Goal: Task Accomplishment & Management: Complete application form

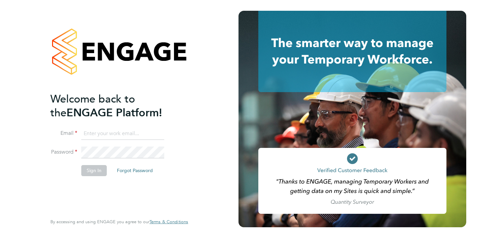
type input "keaton@ivyresourcegroup.com"
click at [95, 172] on button "Sign In" at bounding box center [94, 170] width 26 height 11
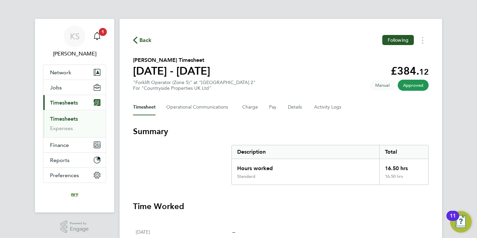
click at [143, 42] on span "Back" at bounding box center [145, 40] width 12 height 8
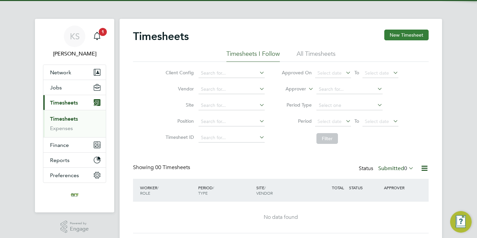
click at [410, 36] on button "New Timesheet" at bounding box center [406, 35] width 44 height 11
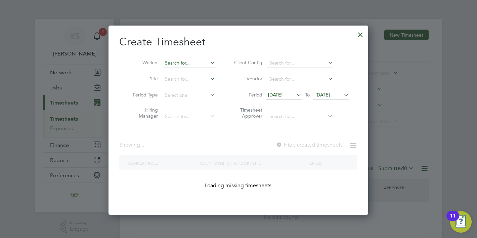
scroll to position [573, 260]
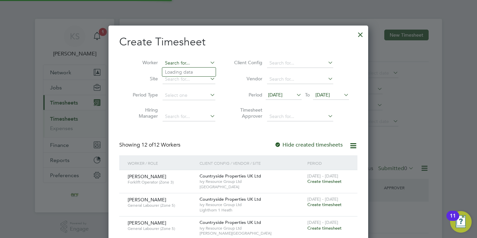
click at [199, 63] on input at bounding box center [188, 62] width 53 height 9
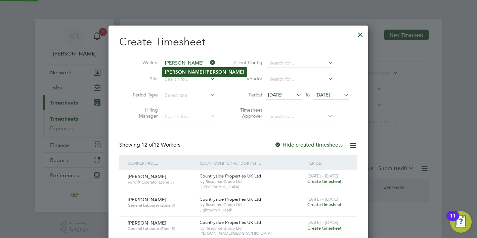
click at [205, 74] on b "[PERSON_NAME]" at bounding box center [224, 72] width 39 height 6
type input "[PERSON_NAME]"
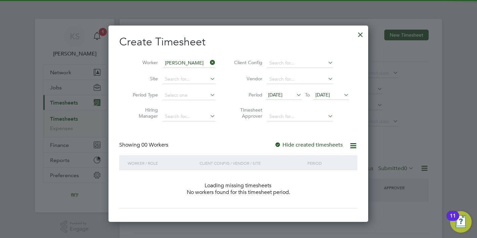
scroll to position [189, 260]
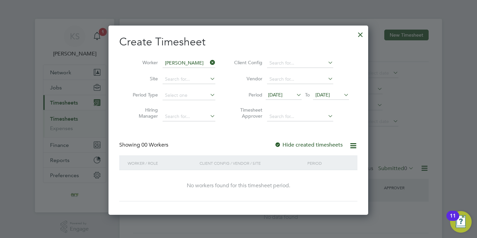
click at [283, 97] on span "[DATE]" at bounding box center [283, 95] width 36 height 9
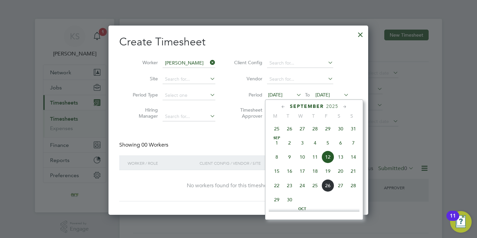
click at [276, 188] on span "22" at bounding box center [276, 185] width 13 height 13
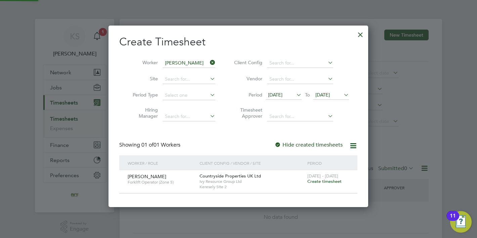
scroll to position [181, 260]
click at [316, 182] on span "Create timesheet" at bounding box center [324, 181] width 34 height 6
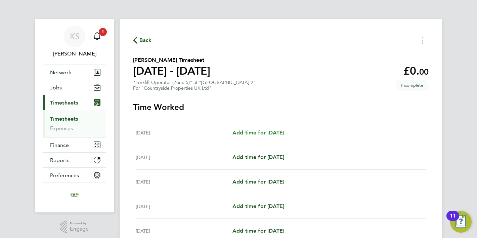
click at [279, 132] on span "Add time for [DATE]" at bounding box center [258, 132] width 52 height 6
select select "30"
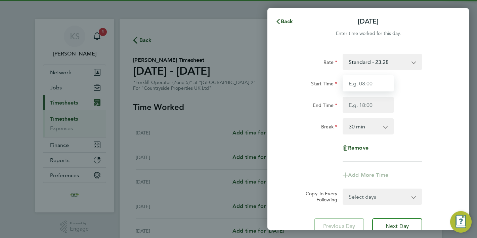
click at [372, 76] on input "Start Time" at bounding box center [367, 83] width 51 height 16
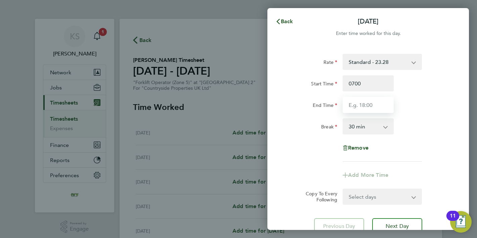
type input "07:00"
type input "16:30"
click at [400, 195] on form "Rate Standard - 23.28 Start Time 07:00 End Time 16:30 Break 0 min 15 min 30 min…" at bounding box center [368, 129] width 164 height 151
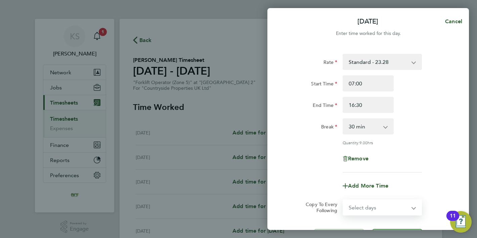
select select "WEEKDAY"
click at [343, 200] on select "Select days Day Weekday (Mon-Fri) Weekend (Sat-Sun) [DATE] [DATE] [DATE] [DATE]…" at bounding box center [378, 207] width 70 height 15
select select "[DATE]"
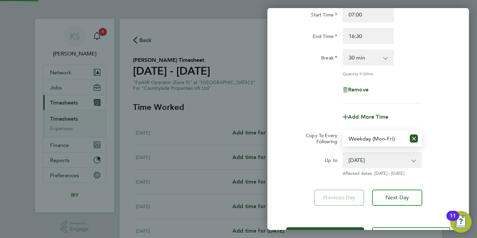
scroll to position [95, 0]
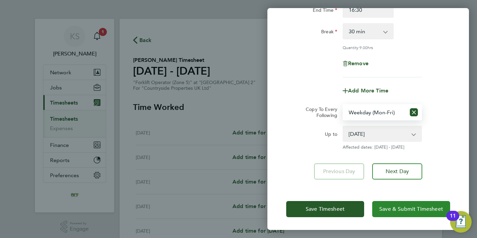
click at [398, 211] on button "Save & Submit Timesheet" at bounding box center [411, 209] width 78 height 16
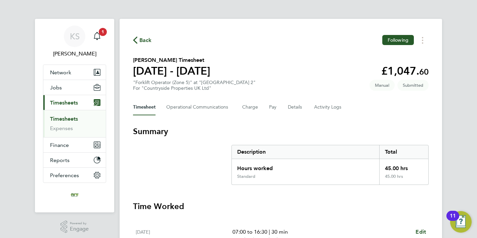
click at [145, 43] on span "Back" at bounding box center [145, 40] width 12 height 8
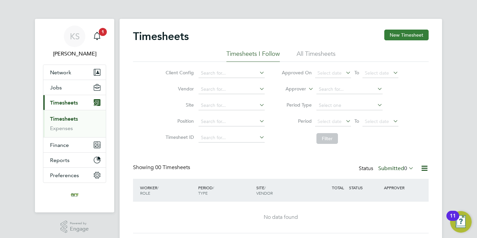
click at [399, 32] on button "New Timesheet" at bounding box center [406, 35] width 44 height 11
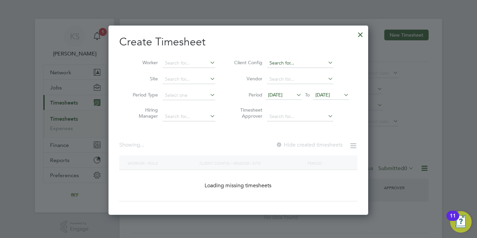
scroll to position [573, 260]
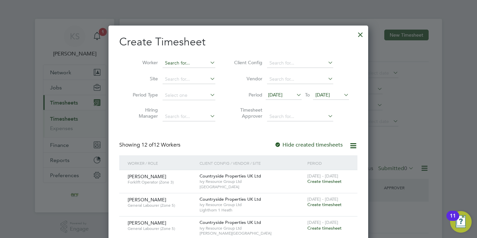
click at [195, 62] on input at bounding box center [188, 62] width 53 height 9
click at [178, 71] on li "[PERSON_NAME] iss" at bounding box center [192, 71] width 60 height 9
type input "[PERSON_NAME]"
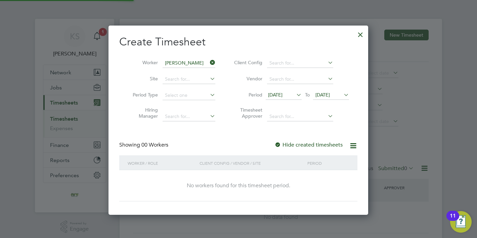
scroll to position [189, 260]
click at [330, 93] on span "[DATE]" at bounding box center [322, 95] width 14 height 6
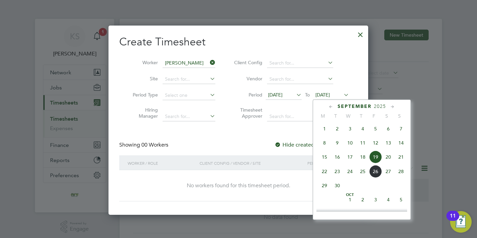
click at [403, 173] on span "28" at bounding box center [400, 171] width 13 height 13
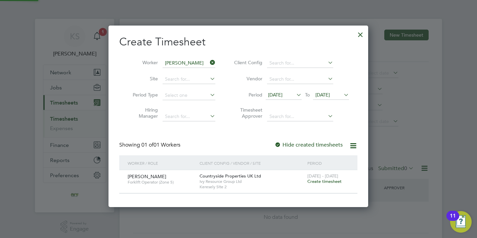
scroll to position [181, 260]
click at [328, 183] on span "Create timesheet" at bounding box center [324, 181] width 34 height 6
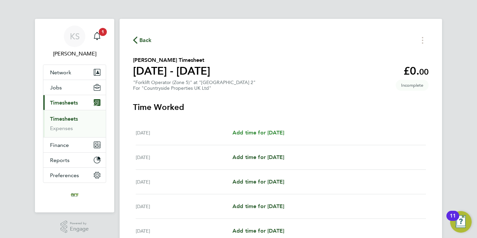
click at [281, 133] on span "Add time for [DATE]" at bounding box center [258, 132] width 52 height 6
select select "30"
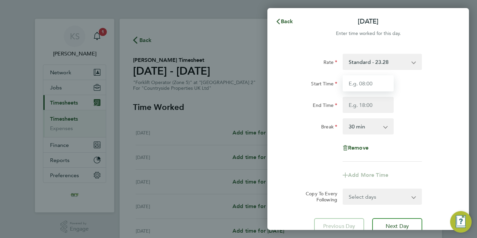
click at [368, 83] on input "Start Time" at bounding box center [367, 83] width 51 height 16
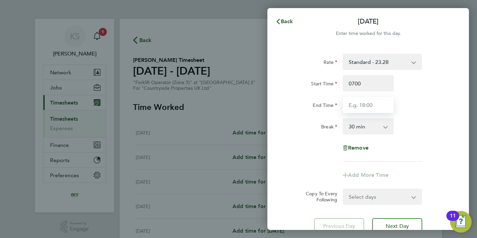
type input "07:00"
type input "16:30"
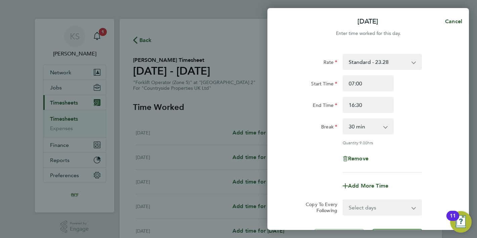
click at [433, 156] on div "Rate Standard - 23.28 Start Time 07:00 End Time 16:30 Break 0 min 15 min 30 min…" at bounding box center [368, 113] width 164 height 118
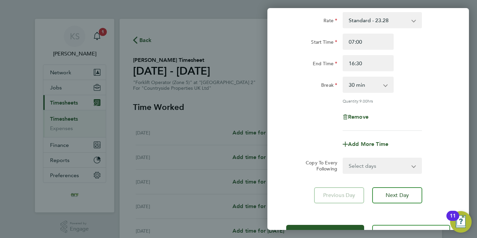
scroll to position [43, 0]
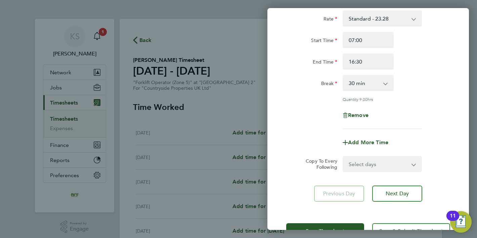
click at [410, 168] on select "Select days Day Weekday (Mon-Fri) Weekend (Sat-Sun) [DATE] [DATE] [DATE] [DATE]…" at bounding box center [378, 163] width 70 height 15
select select "WEEKDAY"
click at [343, 156] on select "Select days Day Weekday (Mon-Fri) Weekend (Sat-Sun) [DATE] [DATE] [DATE] [DATE]…" at bounding box center [378, 163] width 70 height 15
select select "[DATE]"
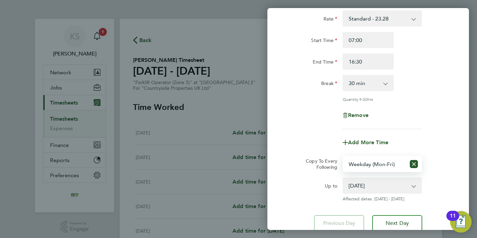
scroll to position [95, 0]
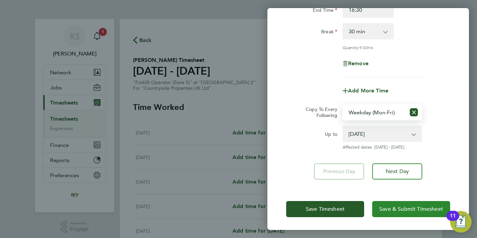
click at [398, 213] on button "Save & Submit Timesheet" at bounding box center [411, 209] width 78 height 16
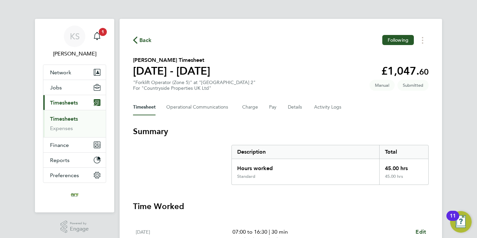
click at [147, 40] on span "Back" at bounding box center [145, 40] width 12 height 8
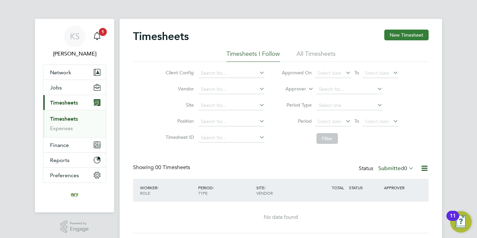
click at [396, 37] on button "New Timesheet" at bounding box center [406, 35] width 44 height 11
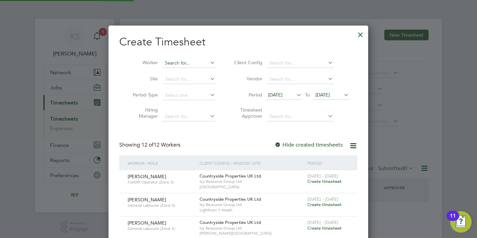
click at [202, 65] on input at bounding box center [188, 62] width 53 height 9
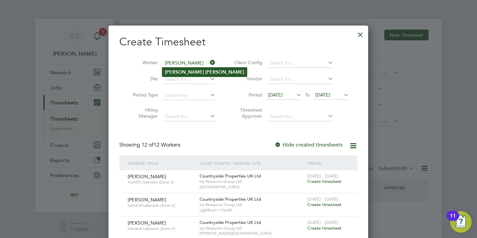
click at [205, 74] on b "[PERSON_NAME]" at bounding box center [224, 72] width 39 height 6
type input "[PERSON_NAME]"
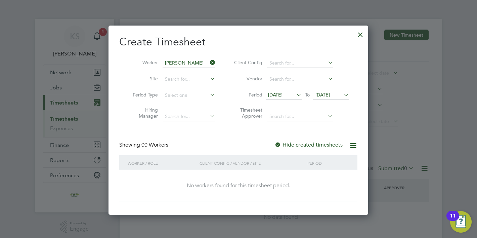
click at [327, 96] on span "[DATE]" at bounding box center [322, 95] width 14 height 6
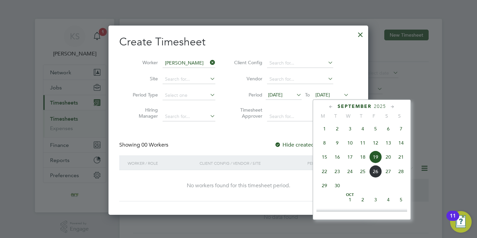
click at [400, 173] on span "28" at bounding box center [400, 171] width 13 height 13
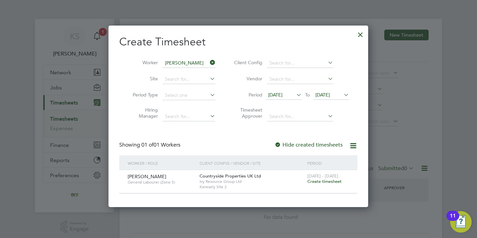
click at [336, 183] on span "Create timesheet" at bounding box center [324, 181] width 34 height 6
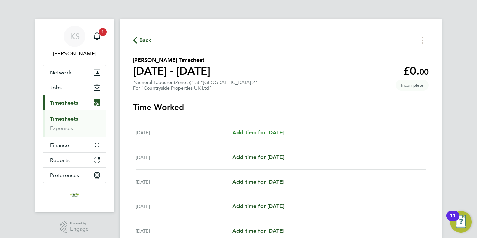
click at [278, 134] on span "Add time for [DATE]" at bounding box center [258, 132] width 52 height 6
select select "30"
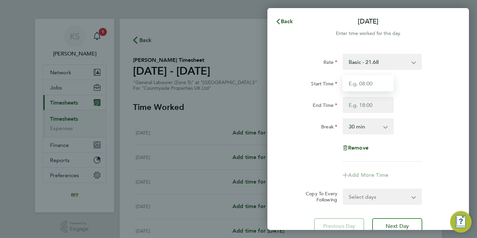
click at [374, 84] on input "Start Time" at bounding box center [367, 83] width 51 height 16
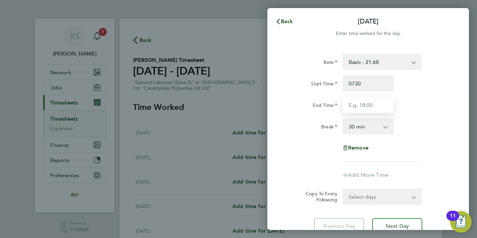
type input "07:30"
type input "16:30"
click at [428, 134] on div "Break 0 min 15 min 30 min 45 min 60 min 75 min 90 min" at bounding box center [367, 126] width 169 height 16
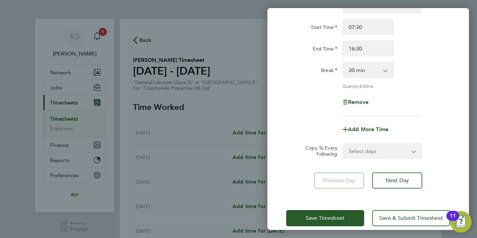
click at [393, 152] on select "Select days Day Weekday (Mon-Fri) Weekend (Sat-Sun) [DATE] [DATE] [DATE] [DATE]…" at bounding box center [378, 150] width 70 height 15
select select "WEEKDAY"
click at [343, 143] on select "Select days Day Weekday (Mon-Fri) Weekend (Sat-Sun) [DATE] [DATE] [DATE] [DATE]…" at bounding box center [378, 150] width 70 height 15
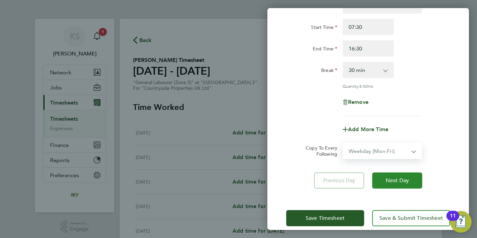
select select "[DATE]"
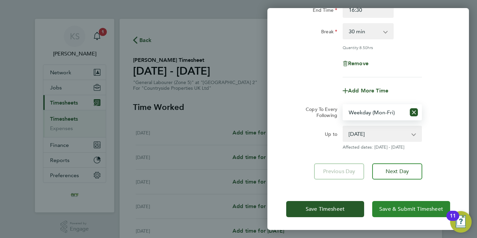
click at [396, 209] on span "Save & Submit Timesheet" at bounding box center [411, 208] width 64 height 7
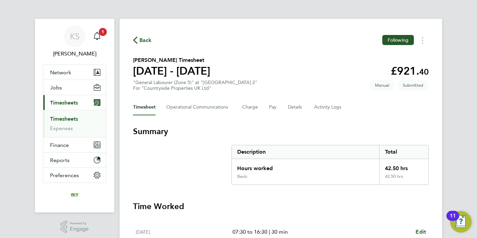
click at [144, 42] on span "Back" at bounding box center [145, 40] width 12 height 8
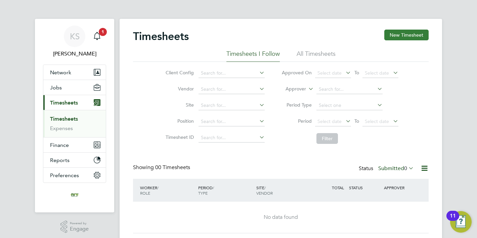
click at [400, 34] on button "New Timesheet" at bounding box center [406, 35] width 44 height 11
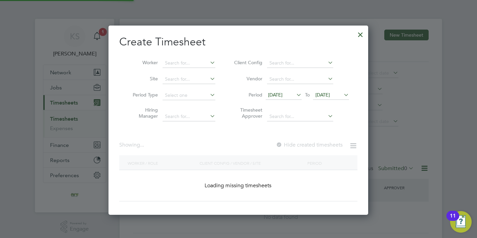
scroll to position [3, 3]
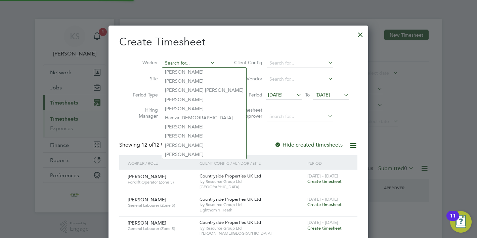
click at [192, 60] on input at bounding box center [188, 62] width 53 height 9
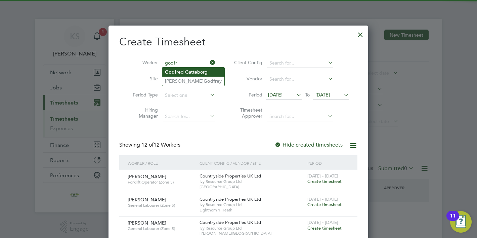
click at [183, 70] on li "Godfr ed Gatteborg" at bounding box center [193, 71] width 62 height 9
type input "[PERSON_NAME]"
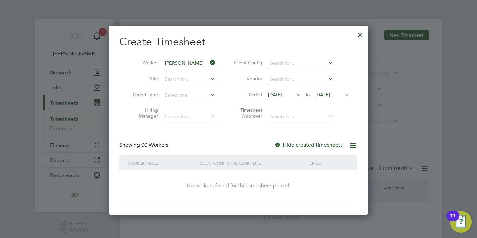
click at [322, 94] on span "[DATE]" at bounding box center [322, 95] width 14 height 6
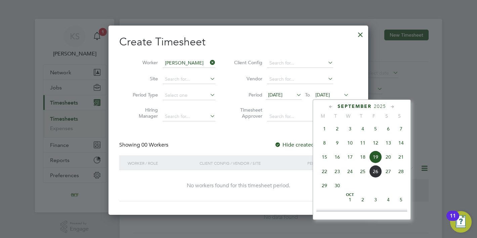
click at [400, 172] on span "28" at bounding box center [400, 171] width 13 height 13
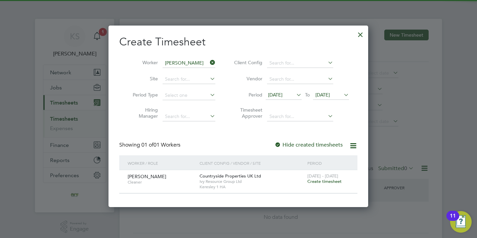
click at [329, 181] on span "Create timesheet" at bounding box center [324, 181] width 34 height 6
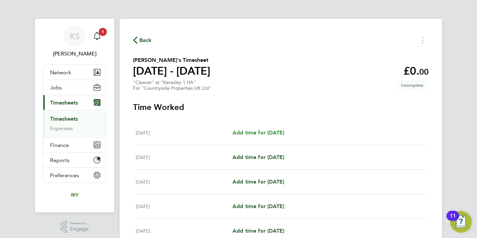
click at [264, 132] on span "Add time for [DATE]" at bounding box center [258, 132] width 52 height 6
select select "30"
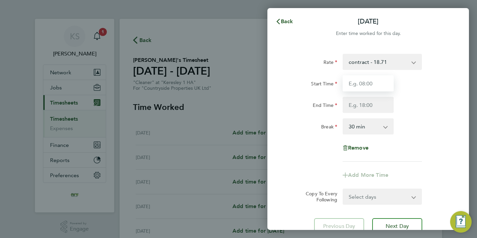
click at [380, 82] on input "Start Time" at bounding box center [367, 83] width 51 height 16
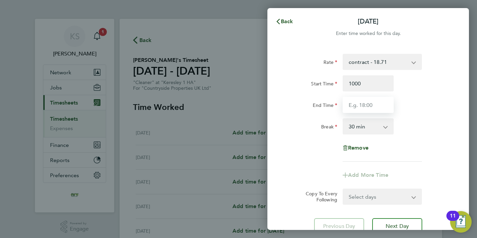
type input "10:00"
type input "15:00"
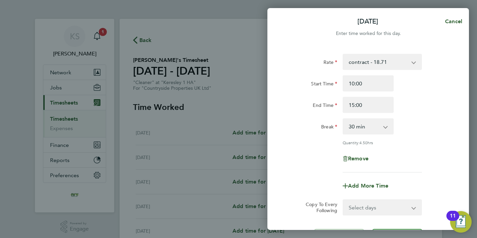
click at [387, 137] on div "Rate contract - 18.71 Start Time 10:00 End Time 15:00 Break 0 min 15 min 30 min…" at bounding box center [368, 113] width 164 height 118
click at [372, 131] on select "0 min 15 min 30 min 45 min 60 min 75 min 90 min" at bounding box center [364, 126] width 42 height 15
select select "0"
click at [343, 119] on select "0 min 15 min 30 min 45 min 60 min 75 min 90 min" at bounding box center [364, 126] width 42 height 15
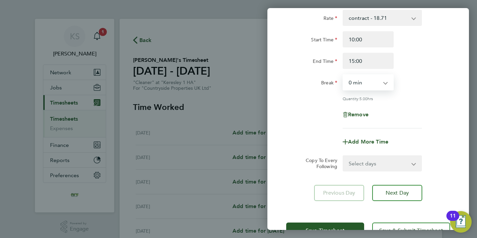
click at [391, 167] on select "Select days Day Weekday (Mon-Fri) Weekend (Sat-Sun) [DATE] [DATE] [DATE] [DATE]…" at bounding box center [378, 163] width 70 height 15
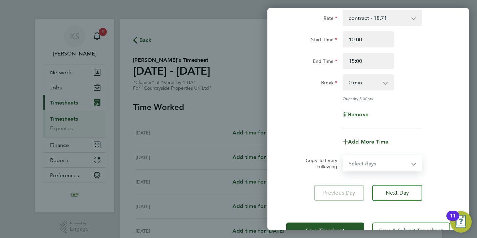
select select "WEEKDAY"
click at [343, 156] on select "Select days Day Weekday (Mon-Fri) Weekend (Sat-Sun) [DATE] [DATE] [DATE] [DATE]…" at bounding box center [378, 163] width 70 height 15
select select "[DATE]"
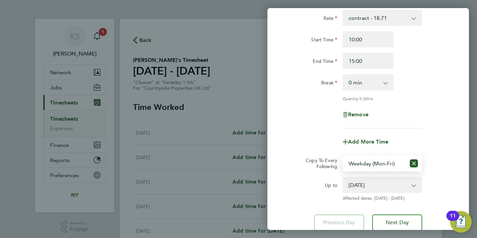
scroll to position [95, 0]
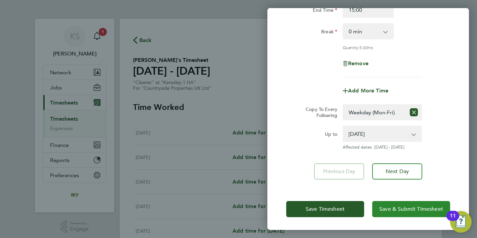
click at [397, 208] on span "Save & Submit Timesheet" at bounding box center [411, 208] width 64 height 7
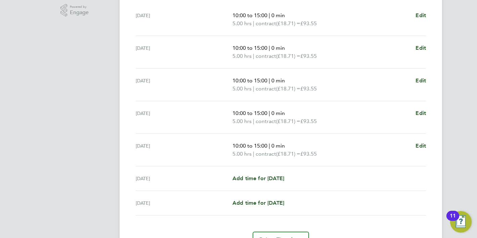
scroll to position [217, 0]
click at [421, 16] on span "Edit" at bounding box center [420, 14] width 10 height 6
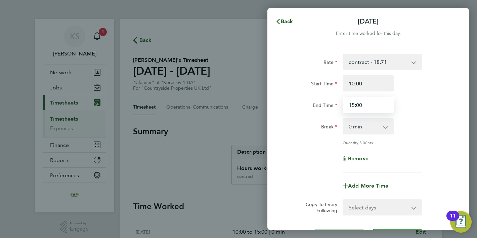
drag, startPoint x: 370, startPoint y: 105, endPoint x: 342, endPoint y: 107, distance: 27.2
click at [342, 107] on input "15:00" at bounding box center [367, 105] width 51 height 16
type input "14:00"
click at [426, 142] on div "Quantity: 5.00 hrs" at bounding box center [367, 142] width 169 height 5
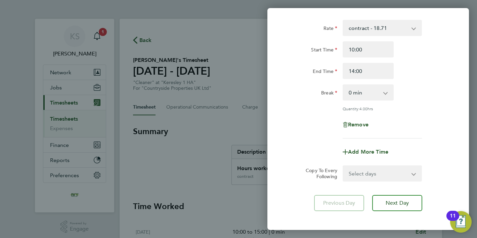
scroll to position [65, 0]
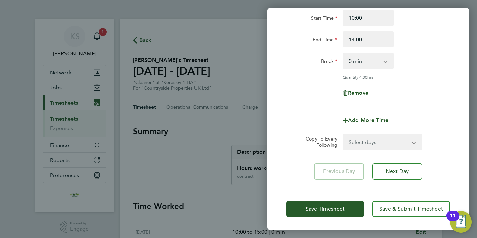
click at [405, 145] on select "Select days Day Weekday (Mon-Fri) Weekend (Sat-Sun) [DATE] [DATE] [DATE] [DATE]…" at bounding box center [378, 141] width 70 height 15
select select "WEEKDAY"
click at [343, 134] on select "Select days Day Weekday (Mon-Fri) Weekend (Sat-Sun) [DATE] [DATE] [DATE] [DATE]…" at bounding box center [378, 141] width 70 height 15
select select "[DATE]"
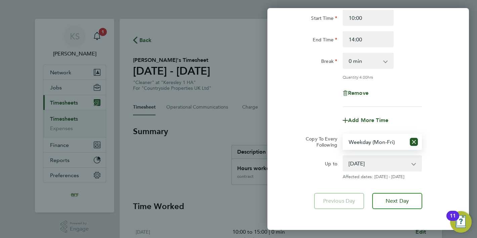
scroll to position [95, 0]
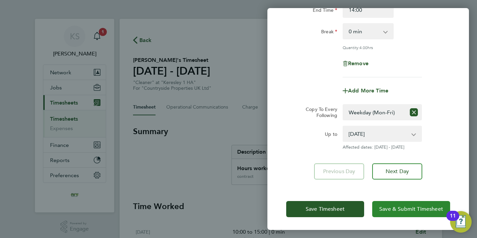
click at [393, 206] on span "Save & Submit Timesheet" at bounding box center [411, 208] width 64 height 7
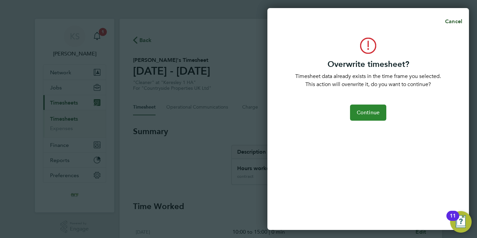
click at [375, 117] on button "Continue" at bounding box center [368, 112] width 36 height 16
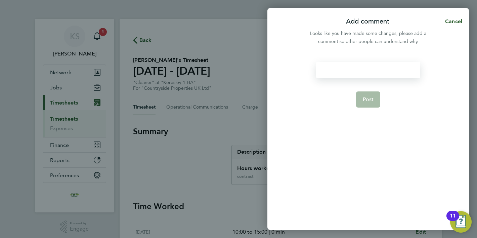
click at [347, 71] on div at bounding box center [368, 70] width 104 height 16
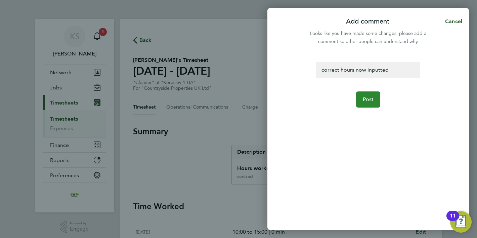
click at [369, 97] on span "Post" at bounding box center [367, 99] width 11 height 7
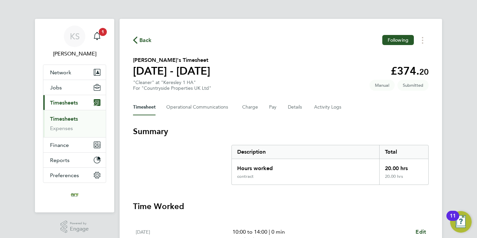
click at [145, 41] on span "Back" at bounding box center [145, 40] width 12 height 8
